Goal: Task Accomplishment & Management: Use online tool/utility

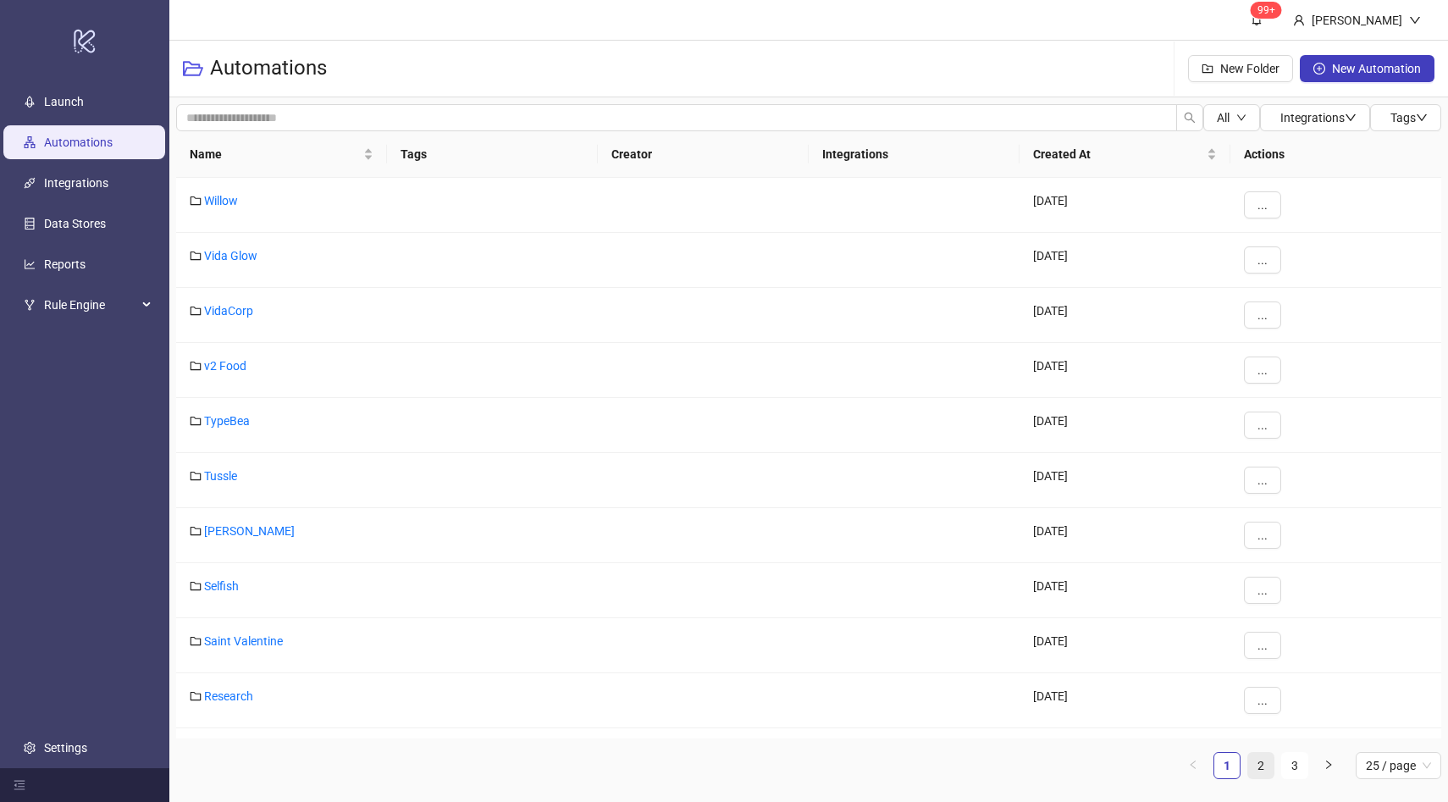
click at [1261, 761] on link "2" at bounding box center [1260, 765] width 25 height 25
click at [207, 642] on link "ATP" at bounding box center [214, 641] width 21 height 14
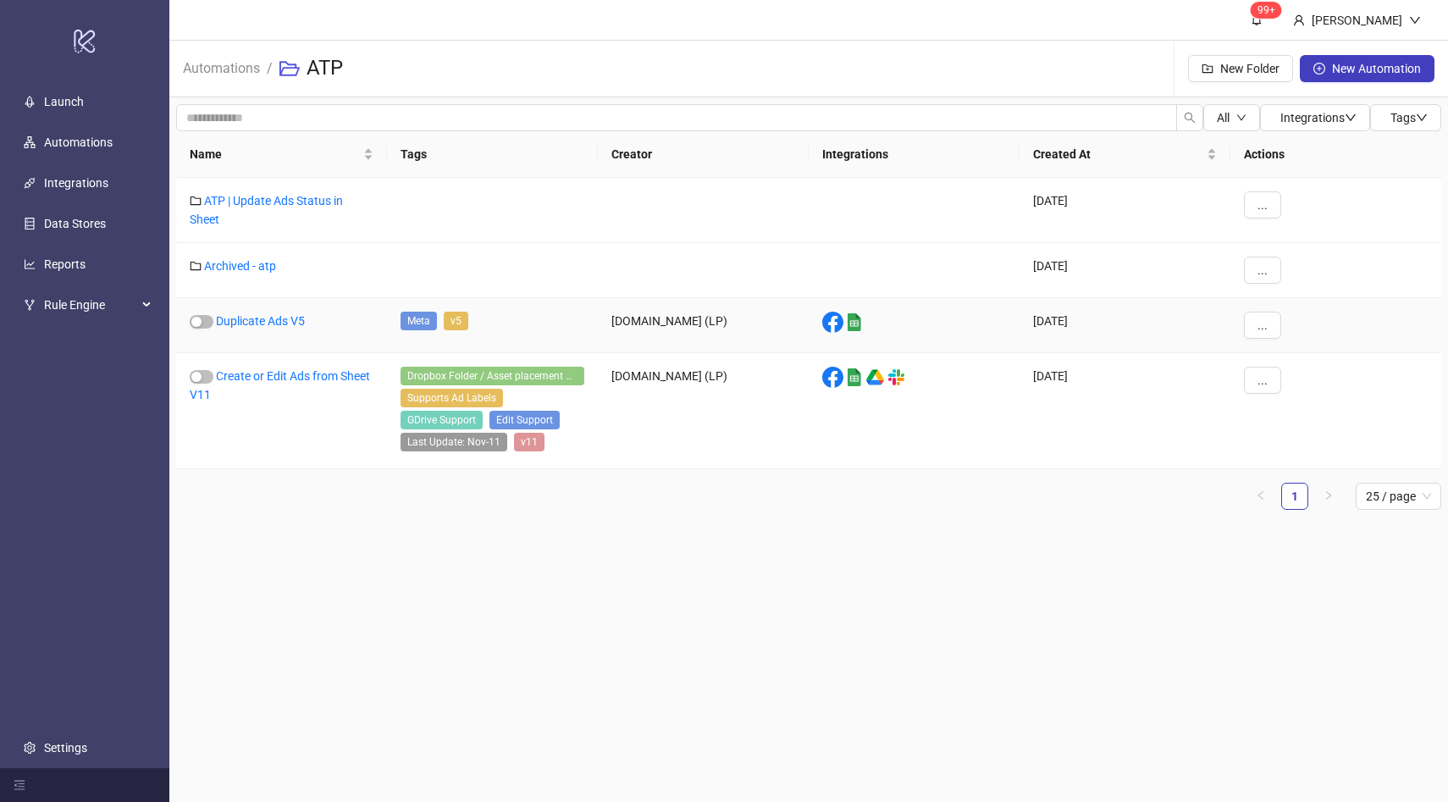
click at [241, 328] on div "Duplicate Ads V5" at bounding box center [281, 325] width 211 height 55
click at [252, 320] on link "Duplicate Ads V5" at bounding box center [260, 321] width 89 height 14
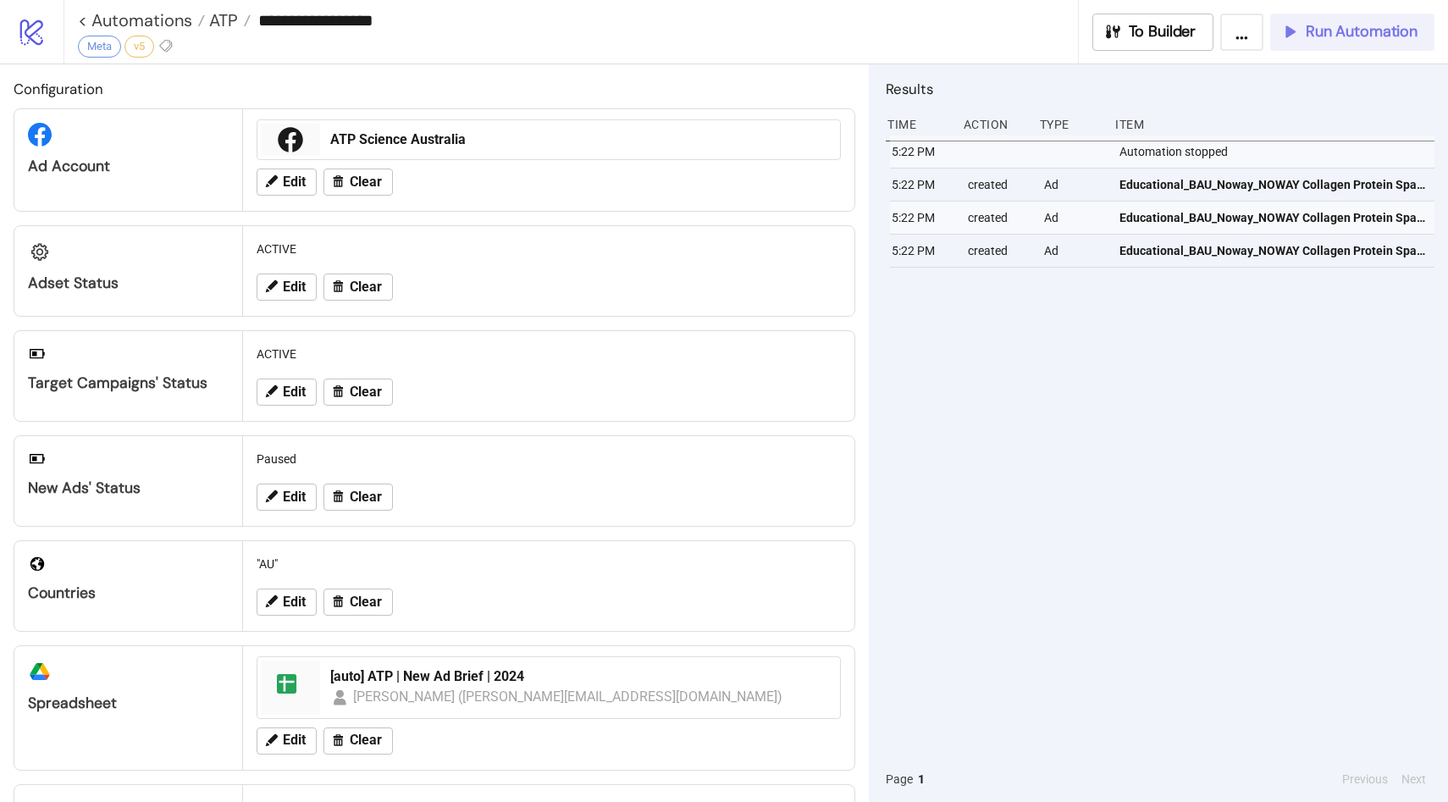
click at [1349, 34] on span "Run Automation" at bounding box center [1362, 31] width 112 height 19
